Goal: Transaction & Acquisition: Subscribe to service/newsletter

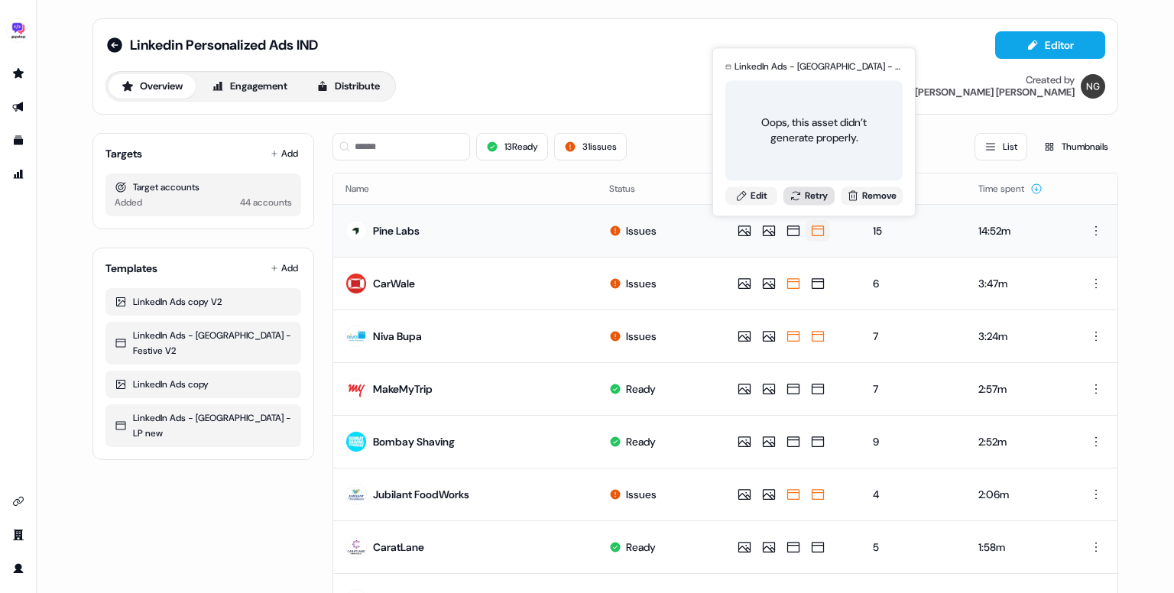
click at [810, 197] on button "Retry" at bounding box center [810, 196] width 52 height 18
click at [810, 196] on button "Retry" at bounding box center [810, 196] width 52 height 18
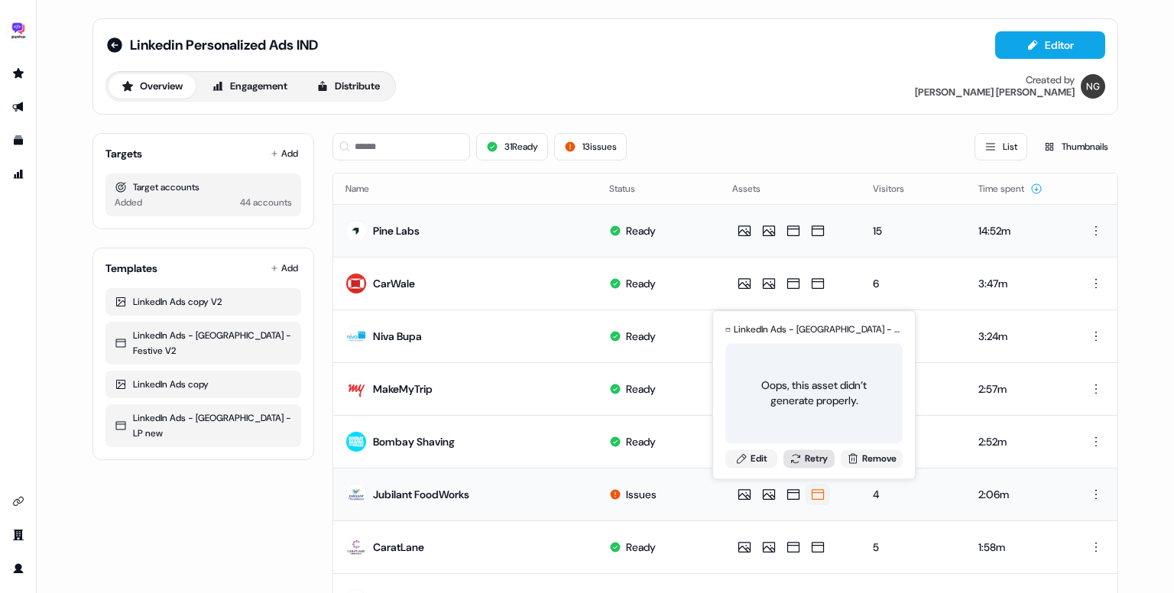
click at [820, 459] on button "Retry" at bounding box center [810, 459] width 52 height 18
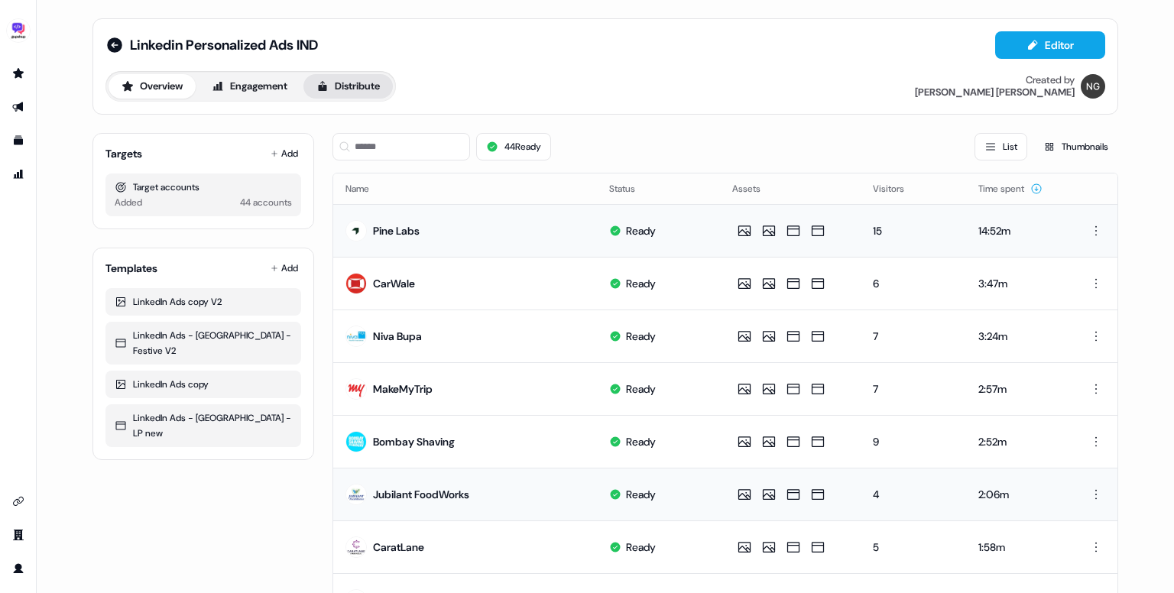
click at [357, 96] on button "Distribute" at bounding box center [348, 86] width 89 height 24
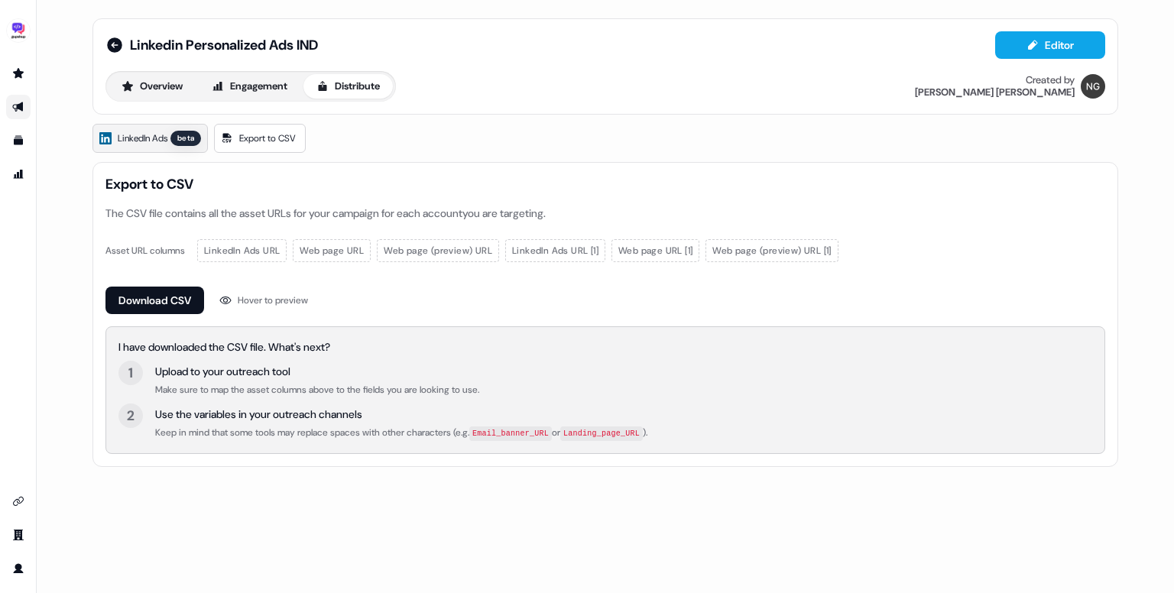
click at [144, 135] on span "LinkedIn Ads" at bounding box center [143, 138] width 50 height 15
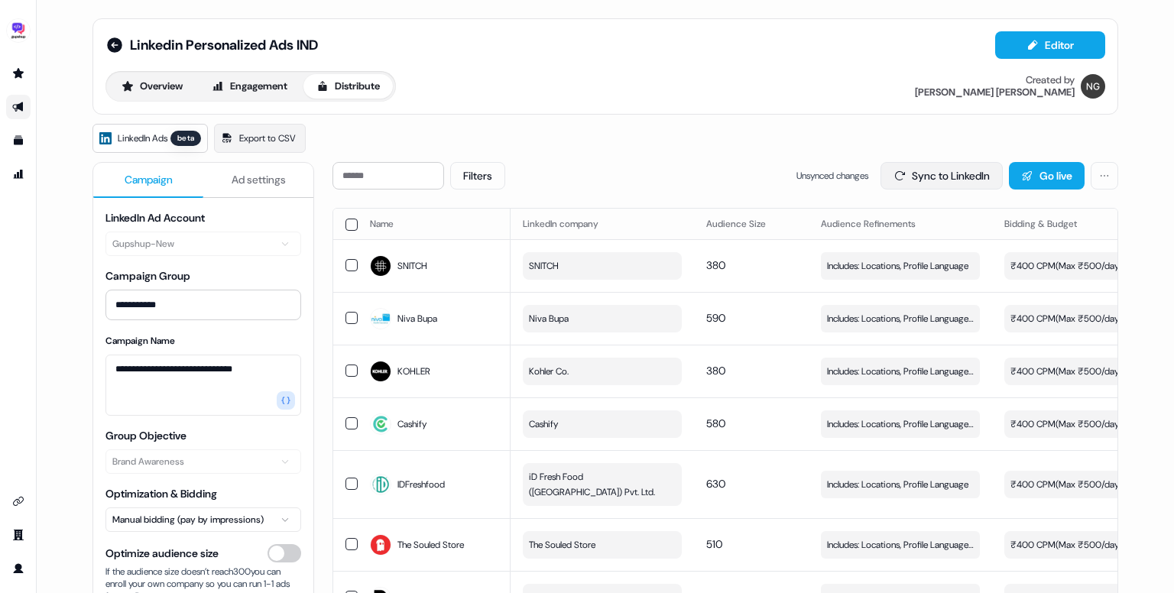
click at [973, 178] on button "Sync to LinkedIn" at bounding box center [942, 176] width 122 height 28
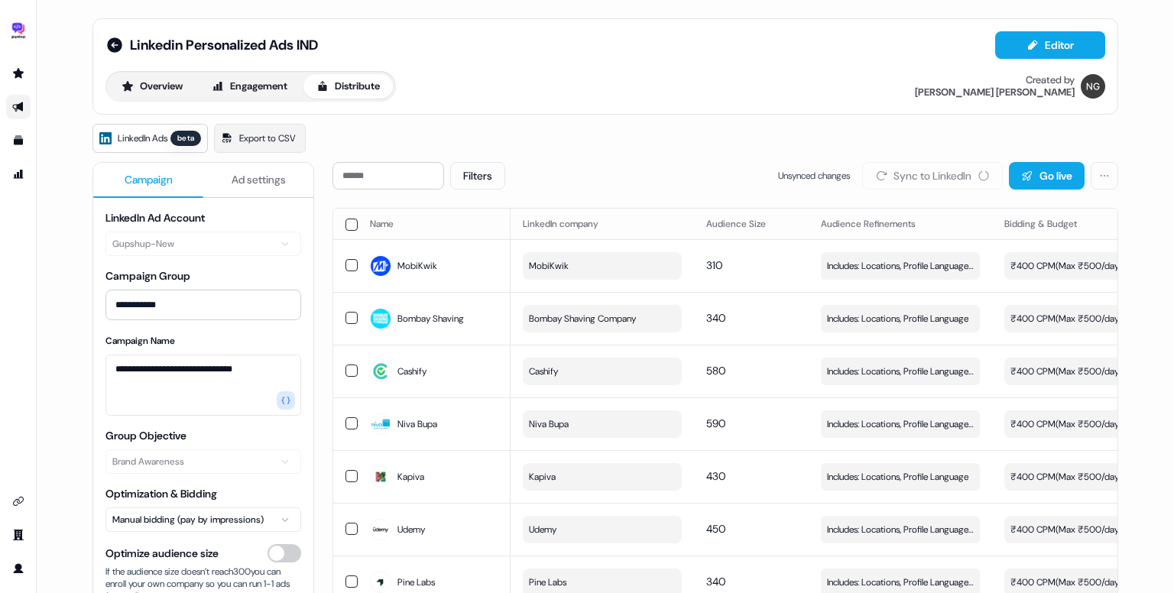
click at [346, 223] on button "button" at bounding box center [352, 225] width 12 height 12
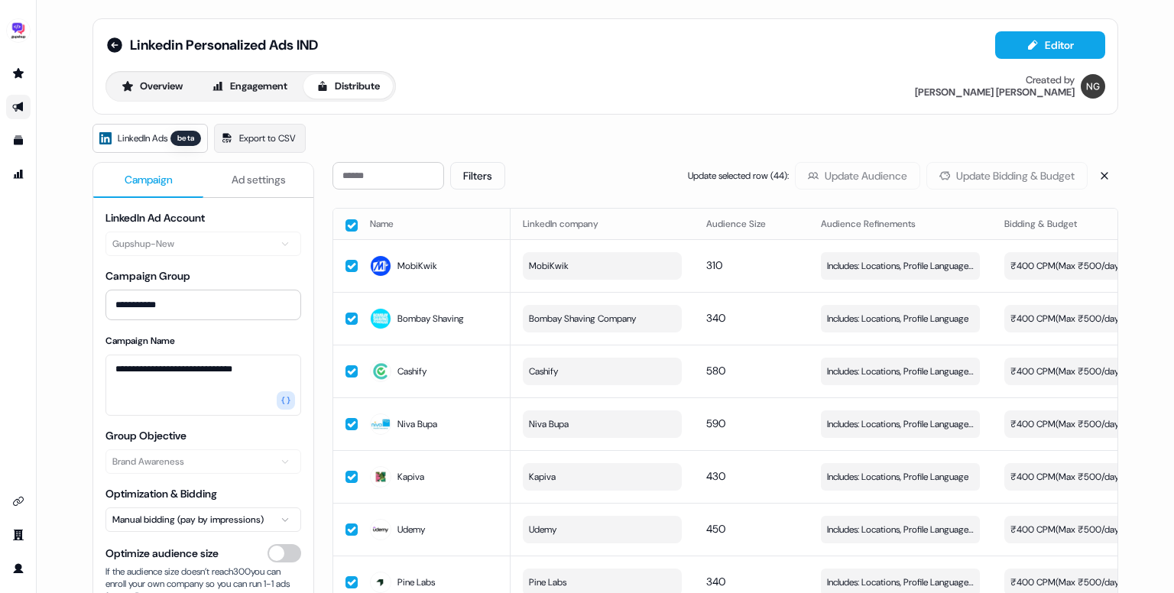
click at [967, 180] on div "Update selected row ( 44 ): Update Audience Update Bidding & Budget" at bounding box center [888, 176] width 400 height 28
click at [349, 223] on button "button" at bounding box center [352, 225] width 12 height 12
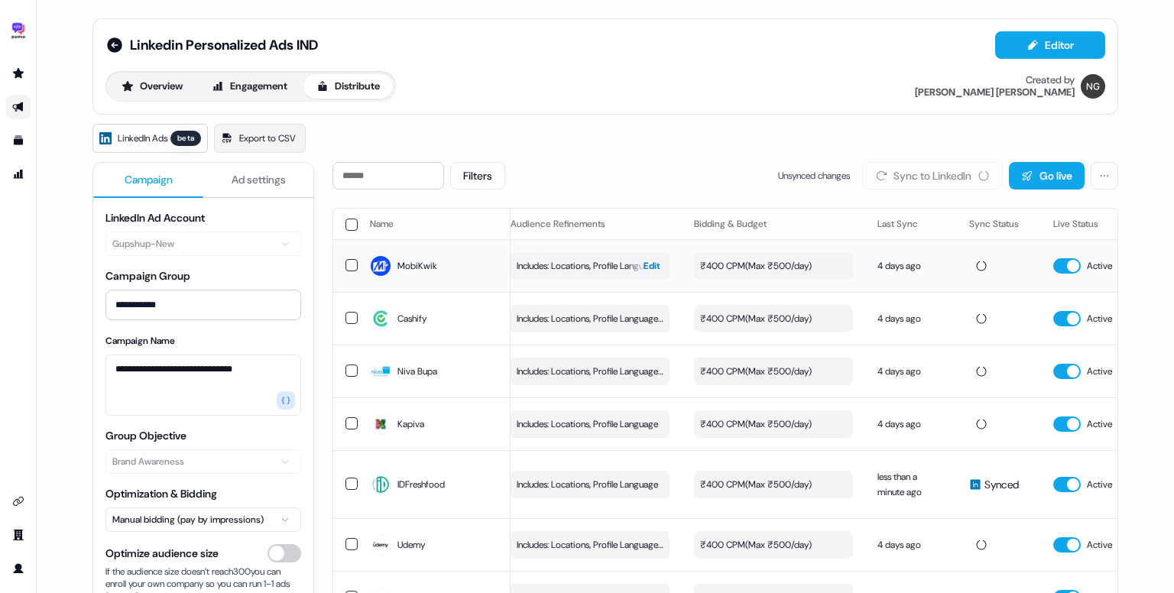
scroll to position [0, 432]
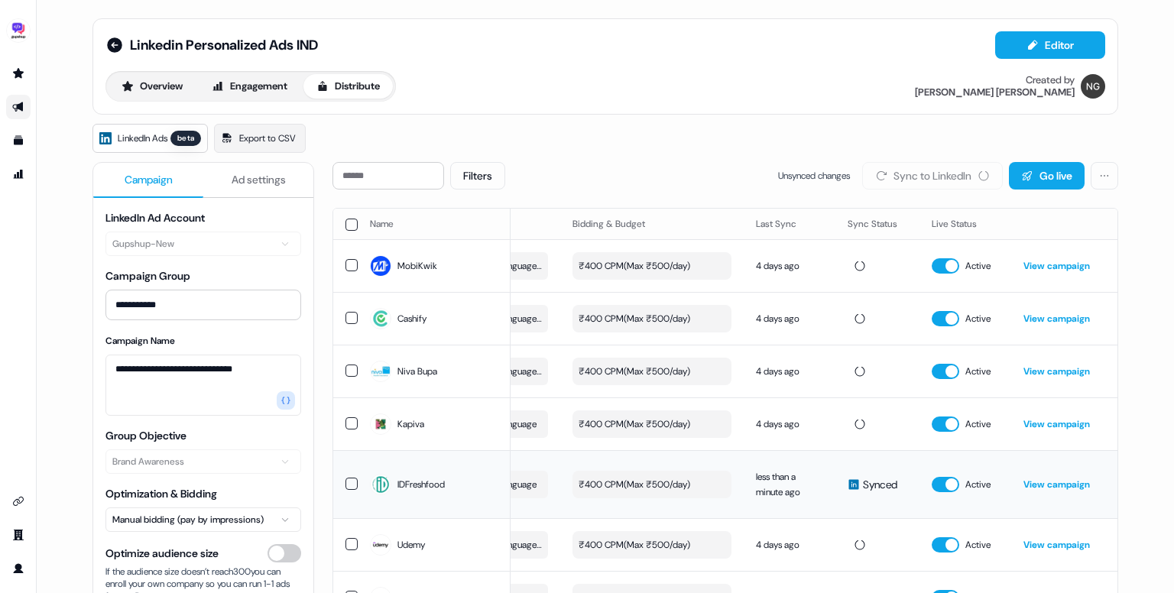
click at [1031, 479] on link "View campaign" at bounding box center [1057, 485] width 67 height 12
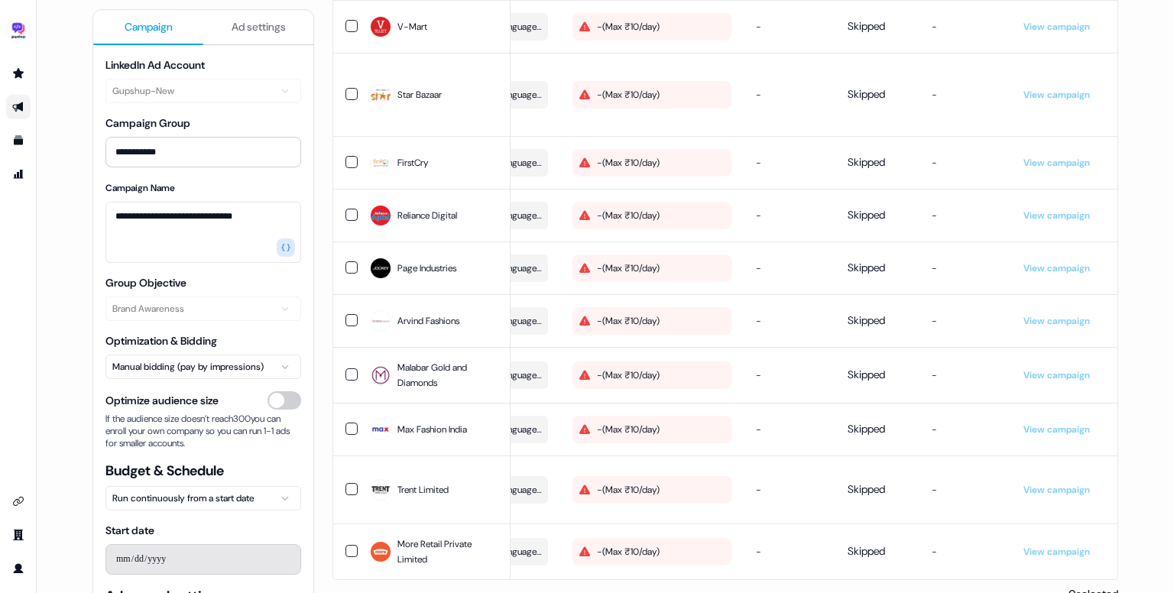
scroll to position [2075, 0]
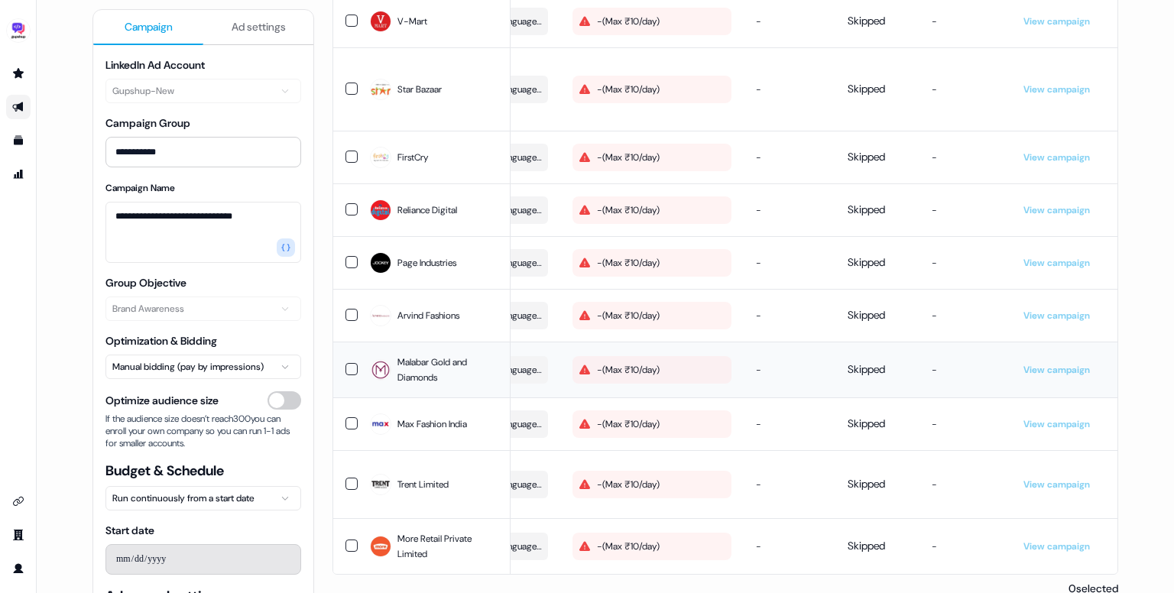
click at [641, 362] on div "- ( Max ₹10/day )" at bounding box center [619, 369] width 81 height 15
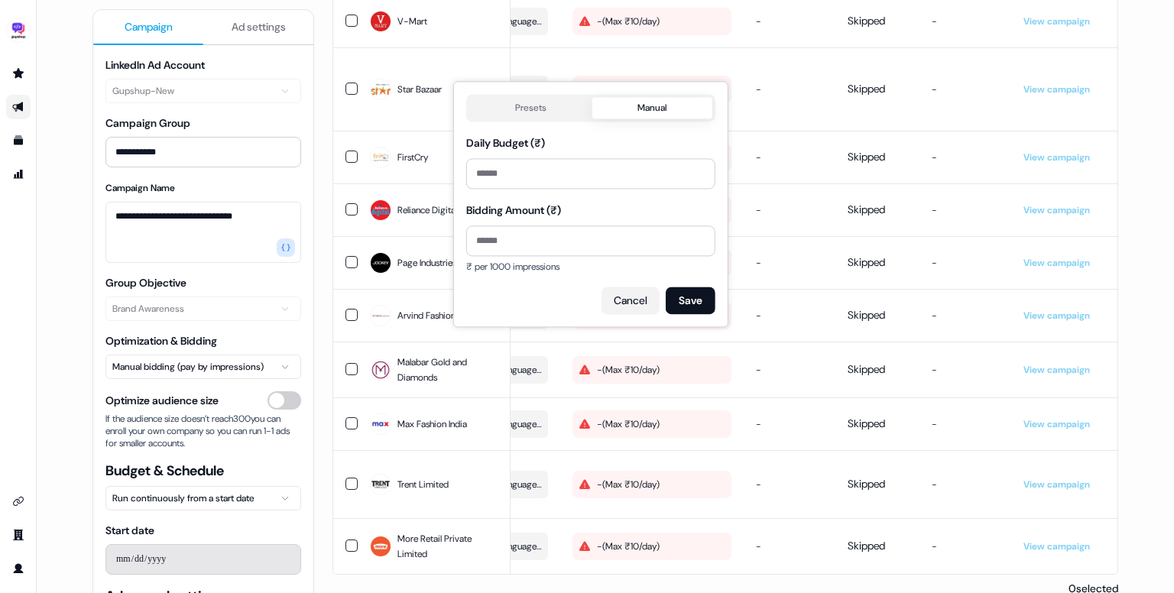
click at [636, 304] on button "Cancel" at bounding box center [631, 301] width 58 height 28
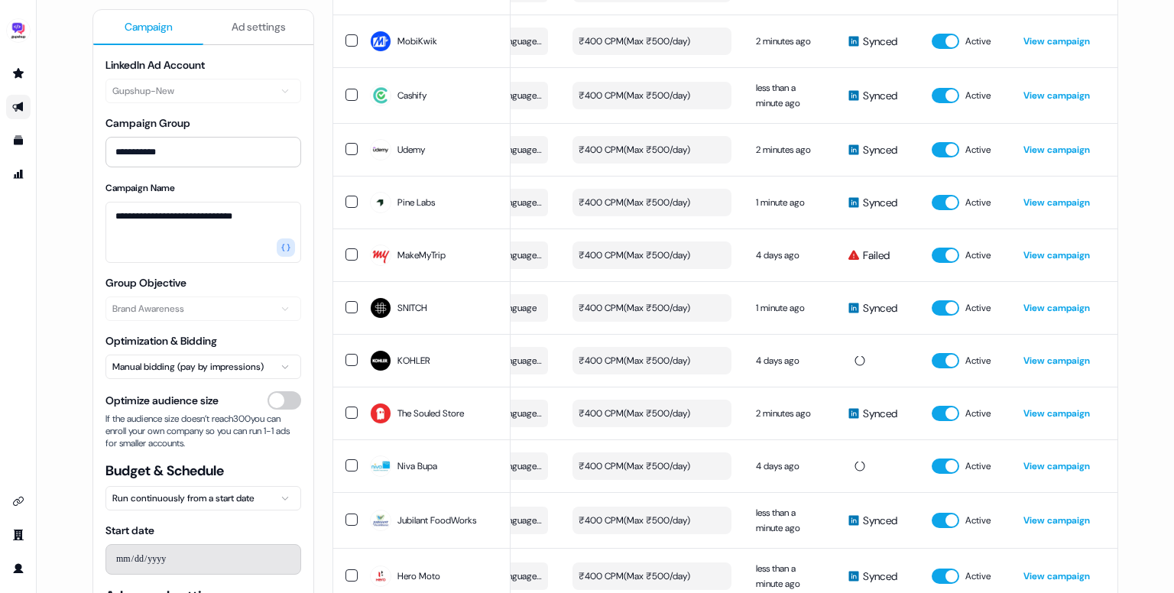
scroll to position [0, 0]
